Goal: Transaction & Acquisition: Purchase product/service

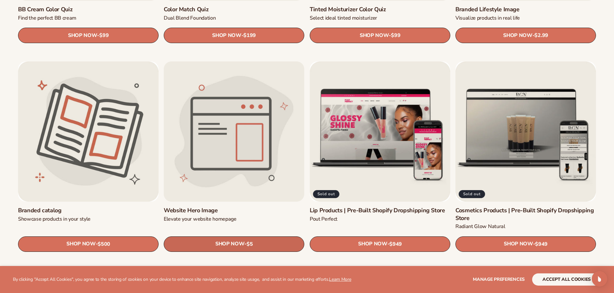
scroll to position [773, 0]
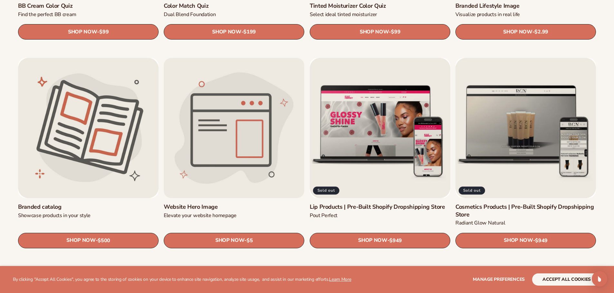
click at [226, 204] on link "Website Hero Image" at bounding box center [234, 207] width 140 height 7
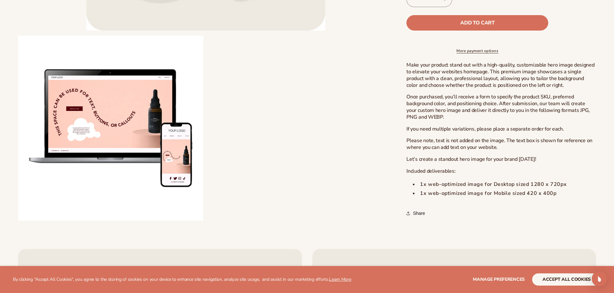
scroll to position [258, 0]
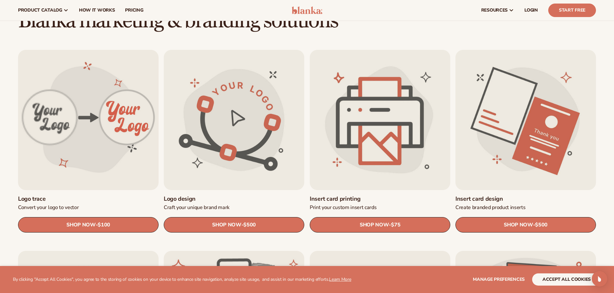
scroll to position [161, 0]
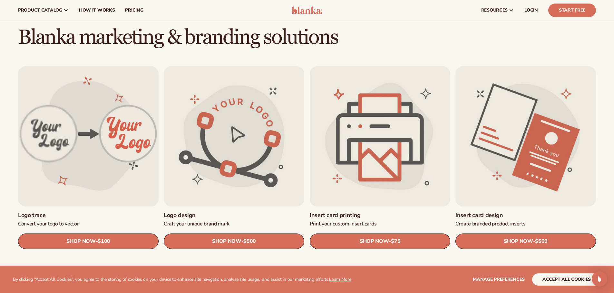
click at [106, 212] on link "Logo trace" at bounding box center [88, 215] width 140 height 7
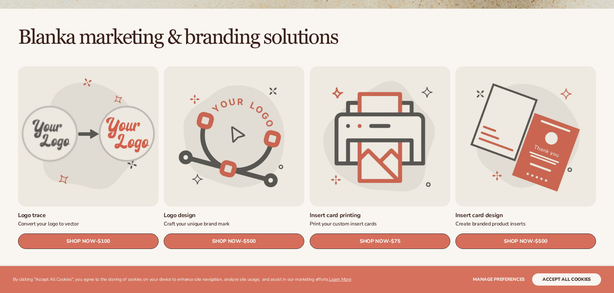
scroll to position [161, 0]
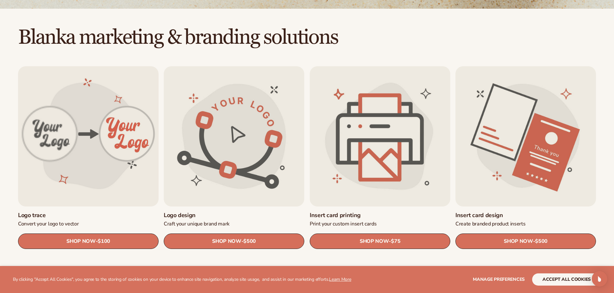
click at [268, 212] on link "Logo design" at bounding box center [234, 215] width 140 height 7
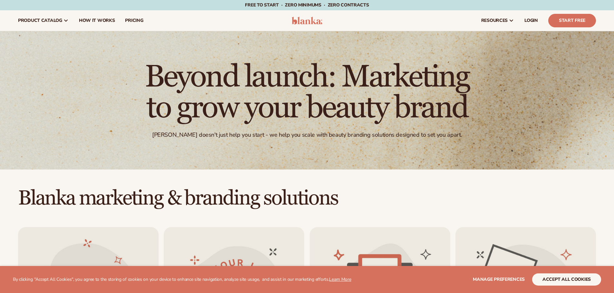
scroll to position [161, 0]
